Goal: Task Accomplishment & Management: Manage account settings

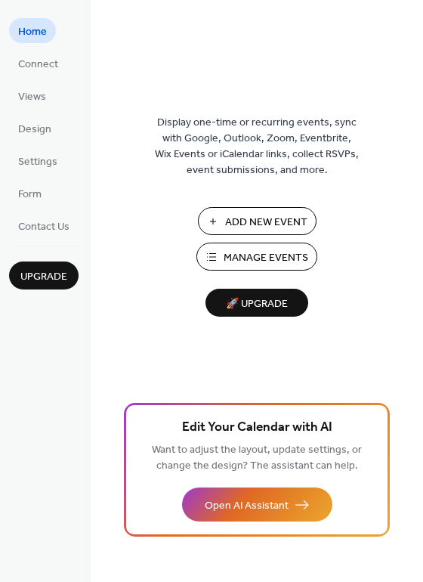
click at [346, 93] on div "Display one-time or recurring events, sync with Google, Outlook, Zoom, Eventbri…" at bounding box center [257, 315] width 333 height 533
click at [57, 223] on span "Contact Us" at bounding box center [43, 227] width 51 height 16
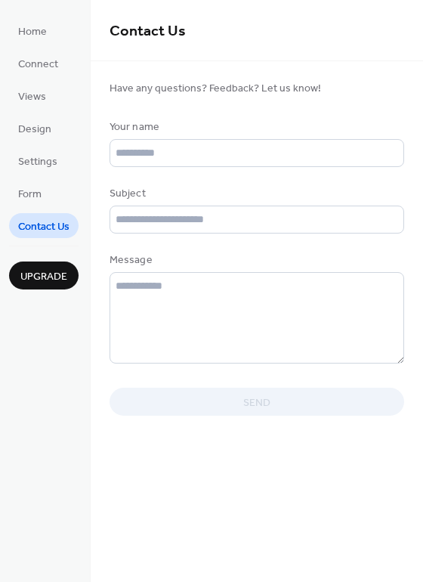
click at [45, 206] on ul "Home Connect Views Design Settings Form Contact Us" at bounding box center [44, 128] width 70 height 220
click at [44, 195] on link "Form" at bounding box center [30, 193] width 42 height 25
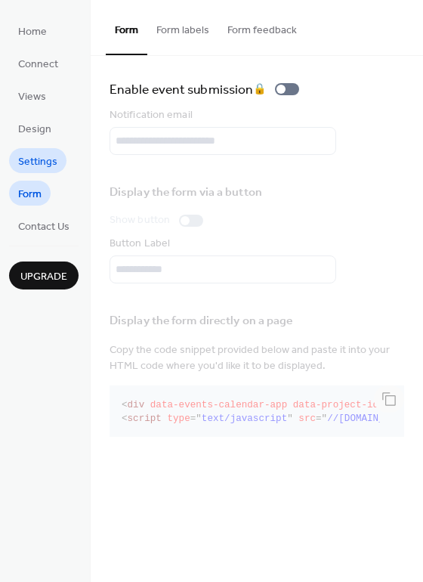
click at [42, 170] on span "Settings" at bounding box center [37, 162] width 39 height 16
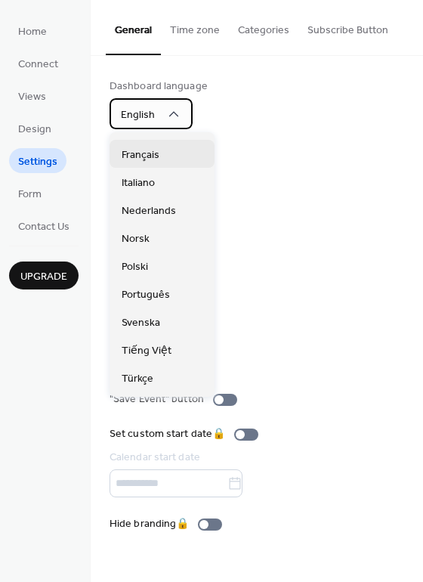
scroll to position [379, 0]
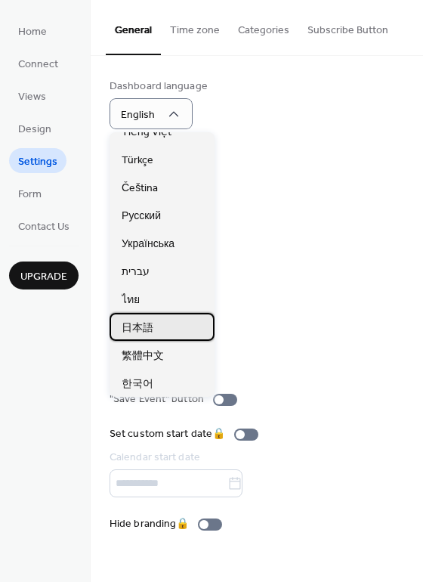
click at [161, 333] on div "日本語" at bounding box center [162, 327] width 105 height 28
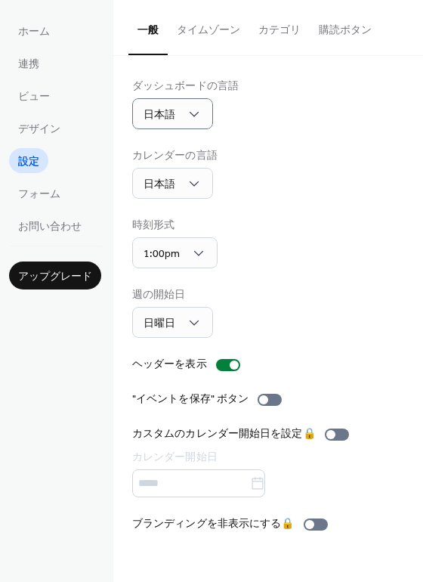
click at [194, 26] on button "タイムゾーン" at bounding box center [209, 27] width 82 height 54
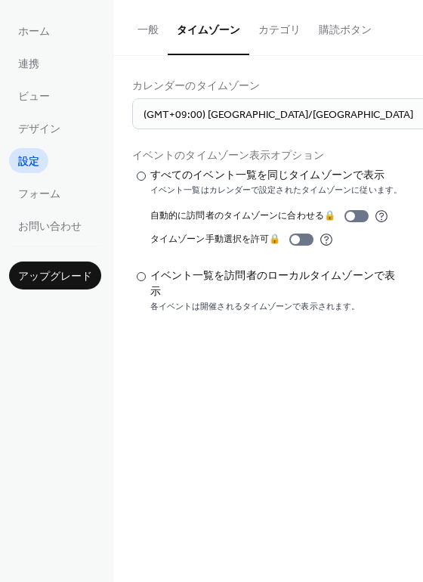
click at [296, 25] on button "カテゴリ" at bounding box center [280, 27] width 60 height 54
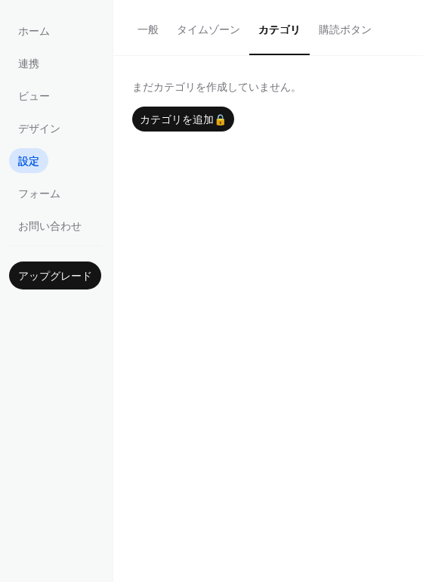
click at [330, 18] on button "購読ボタン" at bounding box center [345, 27] width 71 height 54
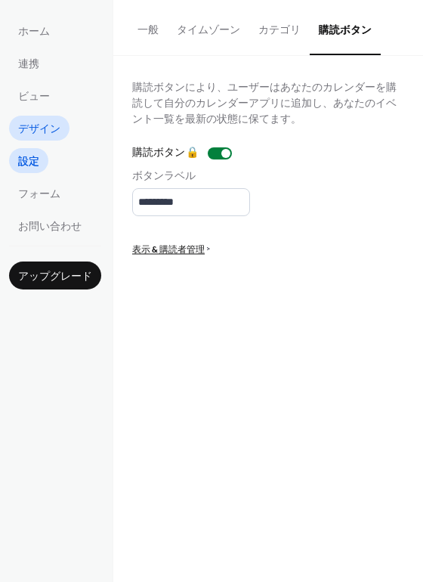
click at [28, 132] on span "デザイン" at bounding box center [39, 130] width 42 height 16
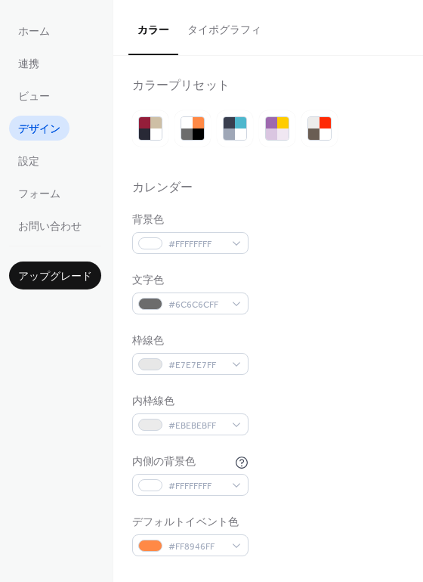
click at [236, 36] on button "タイポグラフィ" at bounding box center [224, 27] width 92 height 54
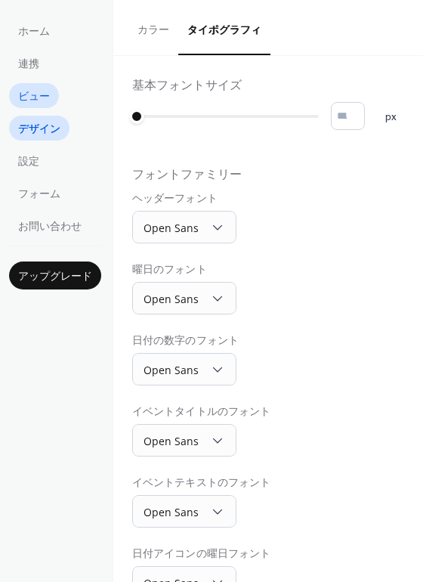
click at [44, 95] on span "ビュー" at bounding box center [34, 97] width 32 height 16
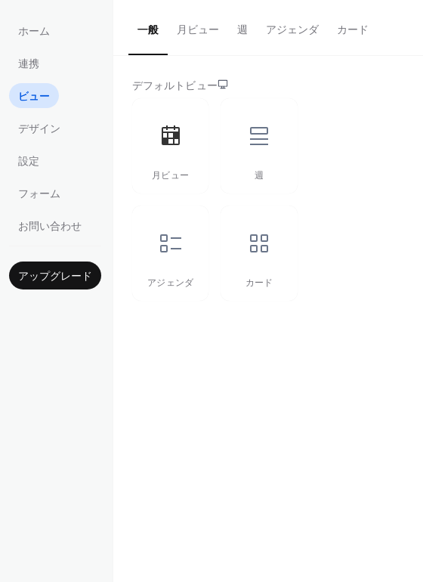
click at [182, 28] on button "月ビュー" at bounding box center [198, 27] width 60 height 54
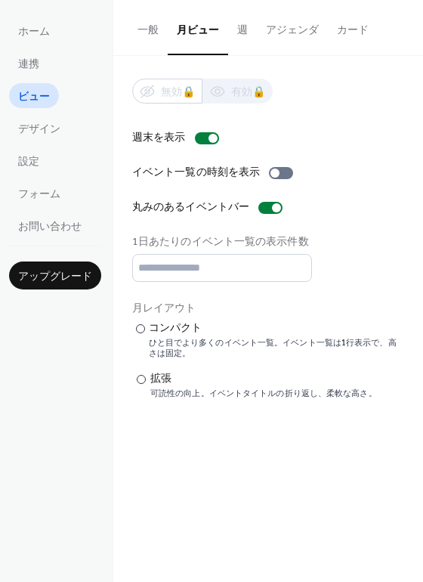
click at [243, 39] on button "週" at bounding box center [242, 27] width 29 height 54
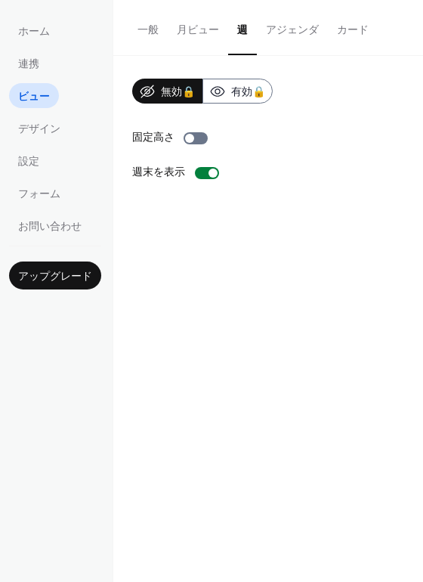
click at [291, 21] on button "アジェンダ" at bounding box center [292, 27] width 71 height 54
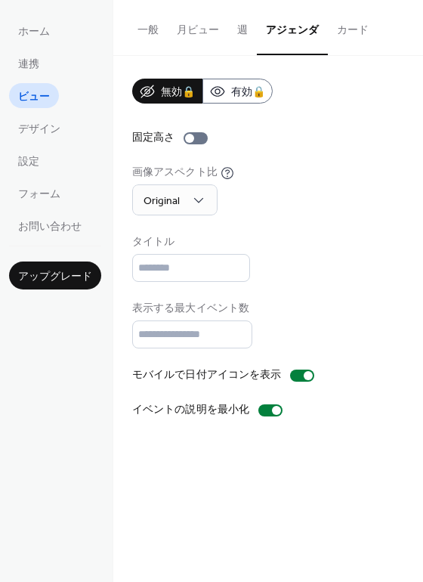
click at [338, 25] on button "カード" at bounding box center [353, 27] width 50 height 54
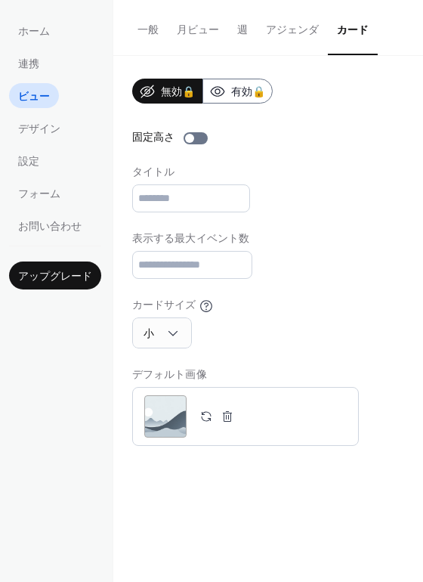
click at [157, 26] on button "一般" at bounding box center [148, 27] width 39 height 54
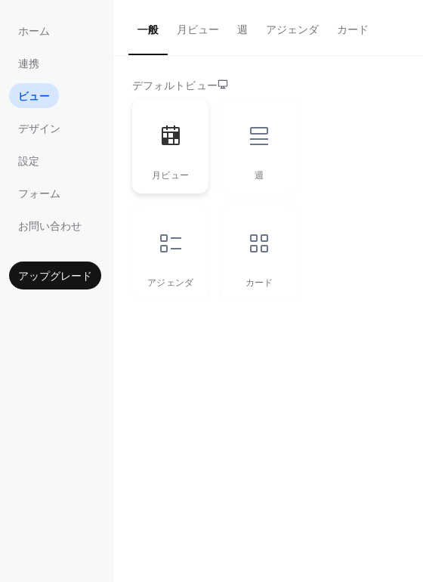
click at [158, 141] on div at bounding box center [170, 135] width 45 height 45
click at [34, 60] on span "連携" at bounding box center [28, 65] width 21 height 16
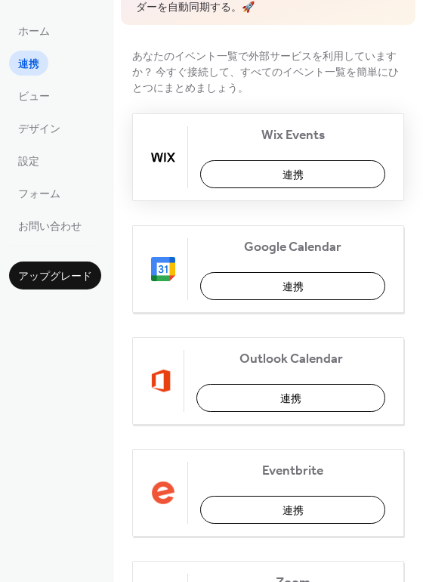
scroll to position [125, 0]
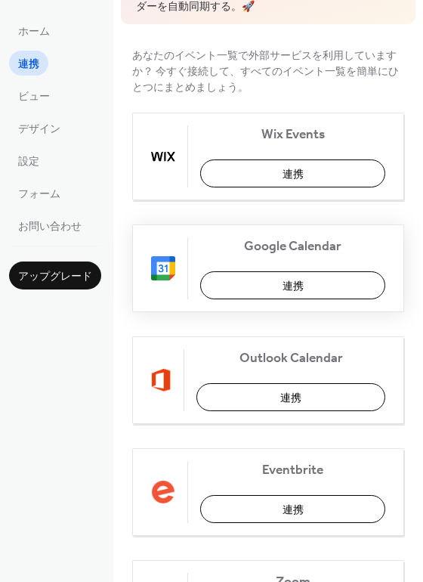
click at [257, 286] on button "連携" at bounding box center [292, 285] width 185 height 28
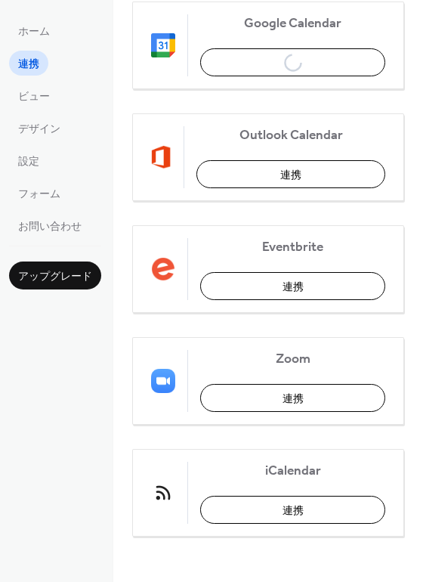
scroll to position [0, 0]
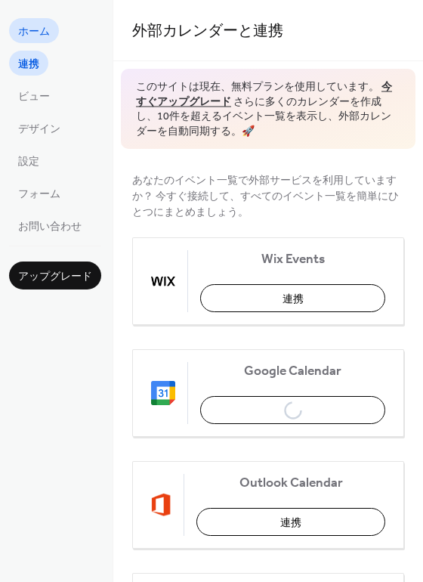
click at [42, 36] on span "ホーム" at bounding box center [34, 32] width 32 height 16
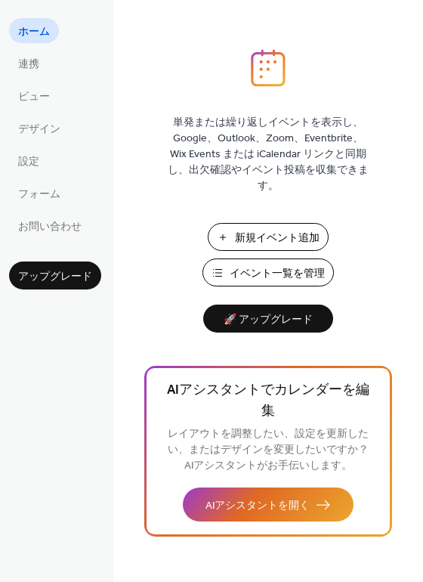
click at [240, 280] on span "イベント一覧を管理" at bounding box center [277, 274] width 95 height 16
click at [50, 122] on span "デザイン" at bounding box center [39, 130] width 42 height 16
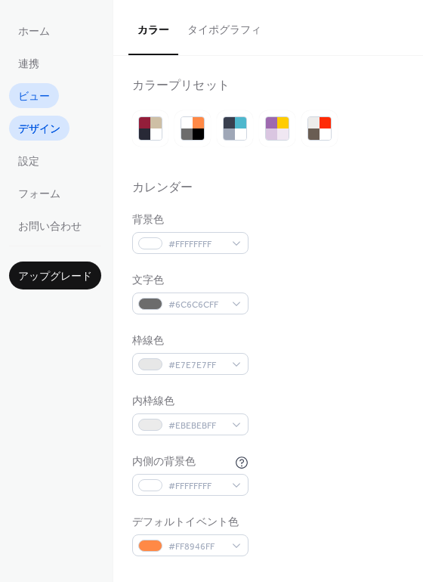
click at [25, 89] on span "ビュー" at bounding box center [34, 97] width 32 height 16
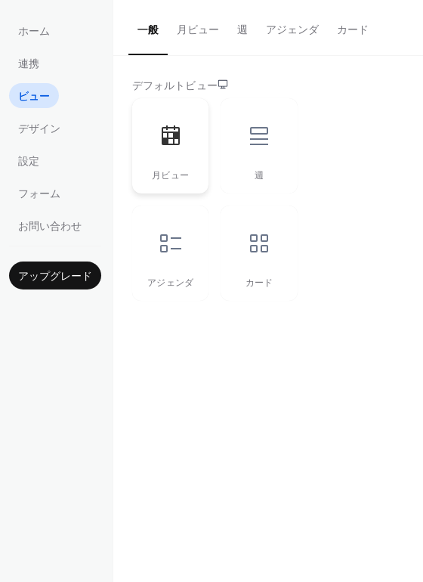
click at [162, 158] on div at bounding box center [170, 135] width 45 height 45
click at [197, 79] on div "デフォルトビュー" at bounding box center [266, 87] width 269 height 16
click at [192, 43] on button "月ビュー" at bounding box center [198, 27] width 60 height 54
